Goal: Find specific page/section: Find specific page/section

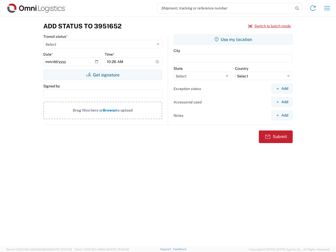
click at [226, 8] on input "search" at bounding box center [226, 8] width 136 height 10
click at [297, 8] on icon at bounding box center [296, 8] width 7 height 7
click at [313, 8] on icon at bounding box center [313, 8] width 8 height 8
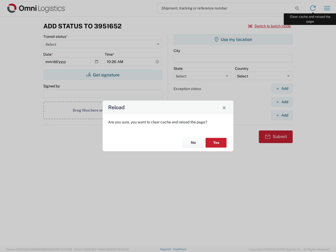
click at [327, 8] on div "Reload Are you sure, you want to clear cache and reload the page? No Yes" at bounding box center [168, 126] width 336 height 252
click at [270, 26] on div "Reload Are you sure, you want to clear cache and reload the page? No Yes" at bounding box center [168, 126] width 336 height 252
click at [103, 75] on div "Reload Are you sure, you want to clear cache and reload the page? No Yes" at bounding box center [168, 126] width 336 height 252
click at [233, 39] on div "Reload Are you sure, you want to clear cache and reload the page? No Yes" at bounding box center [168, 126] width 336 height 252
click at [282, 88] on div "Reload Are you sure, you want to clear cache and reload the page? No Yes" at bounding box center [168, 126] width 336 height 252
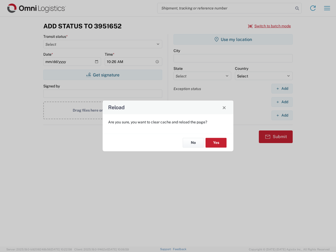
click at [282, 102] on div "Reload Are you sure, you want to clear cache and reload the page? No Yes" at bounding box center [168, 126] width 336 height 252
click at [282, 115] on div "Reload Are you sure, you want to clear cache and reload the page? No Yes" at bounding box center [168, 126] width 336 height 252
